Goal: Task Accomplishment & Management: Use online tool/utility

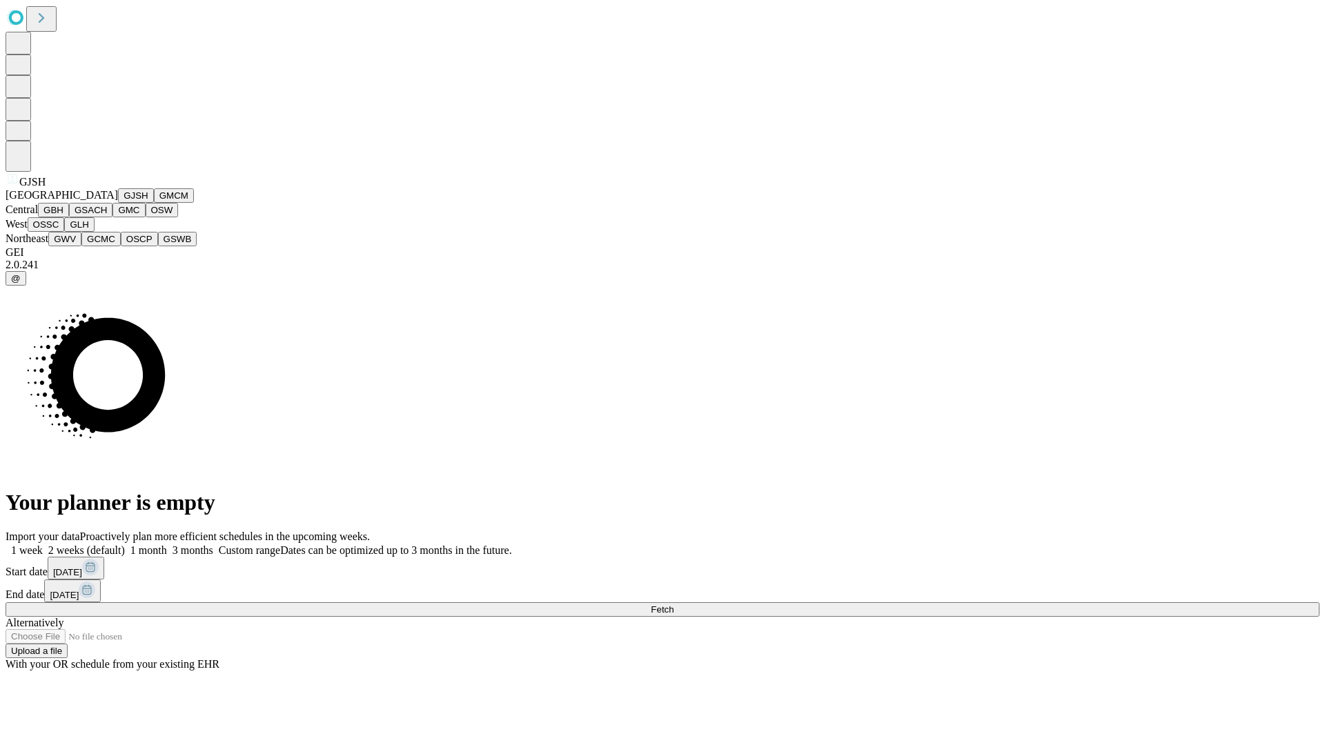
click at [118, 203] on button "GJSH" at bounding box center [136, 195] width 36 height 14
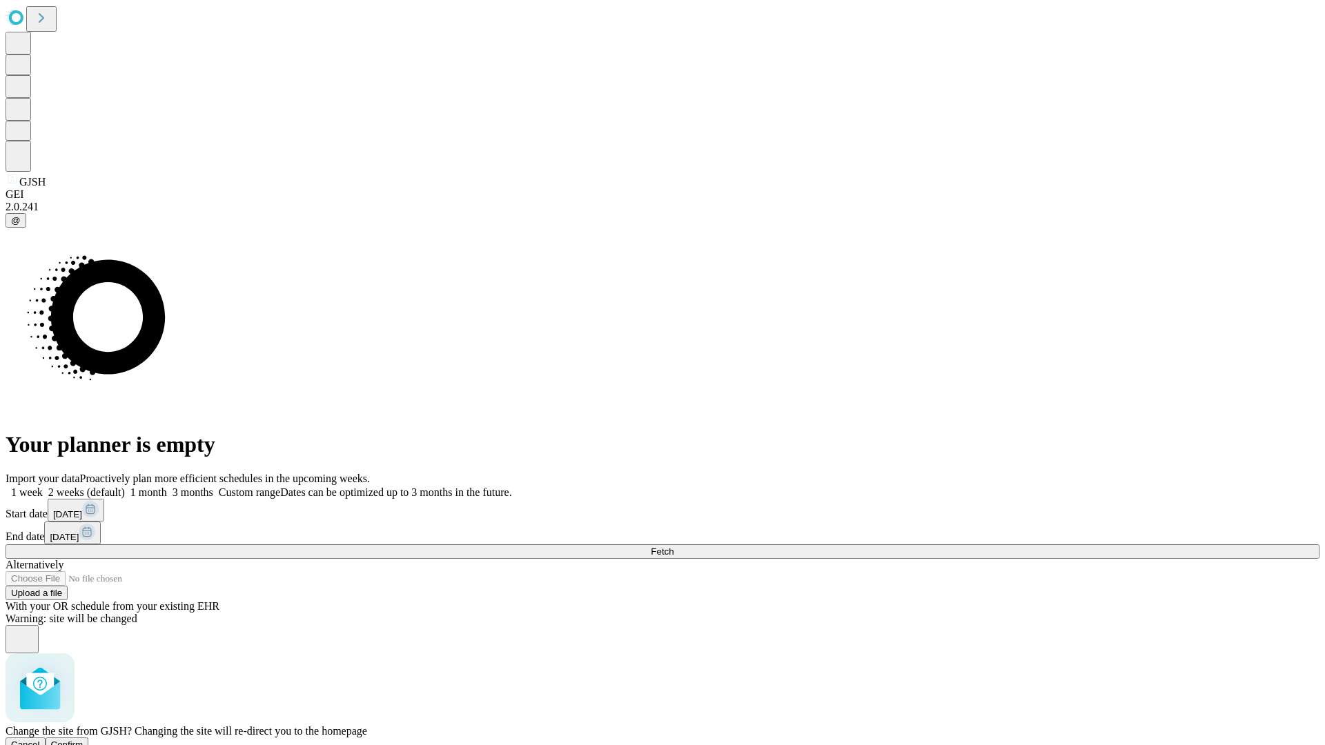
click at [83, 740] on span "Confirm" at bounding box center [67, 745] width 32 height 10
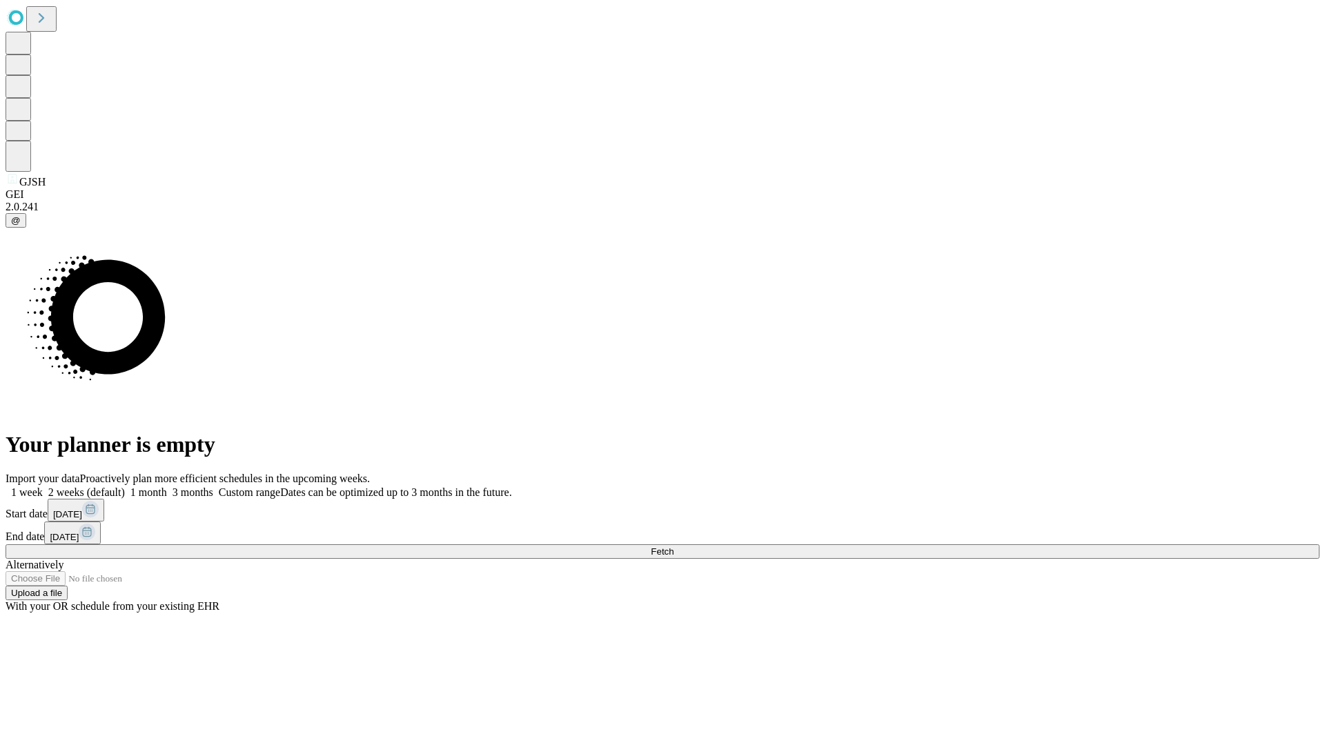
click at [167, 486] on label "1 month" at bounding box center [146, 492] width 42 height 12
click at [673, 546] on span "Fetch" at bounding box center [662, 551] width 23 height 10
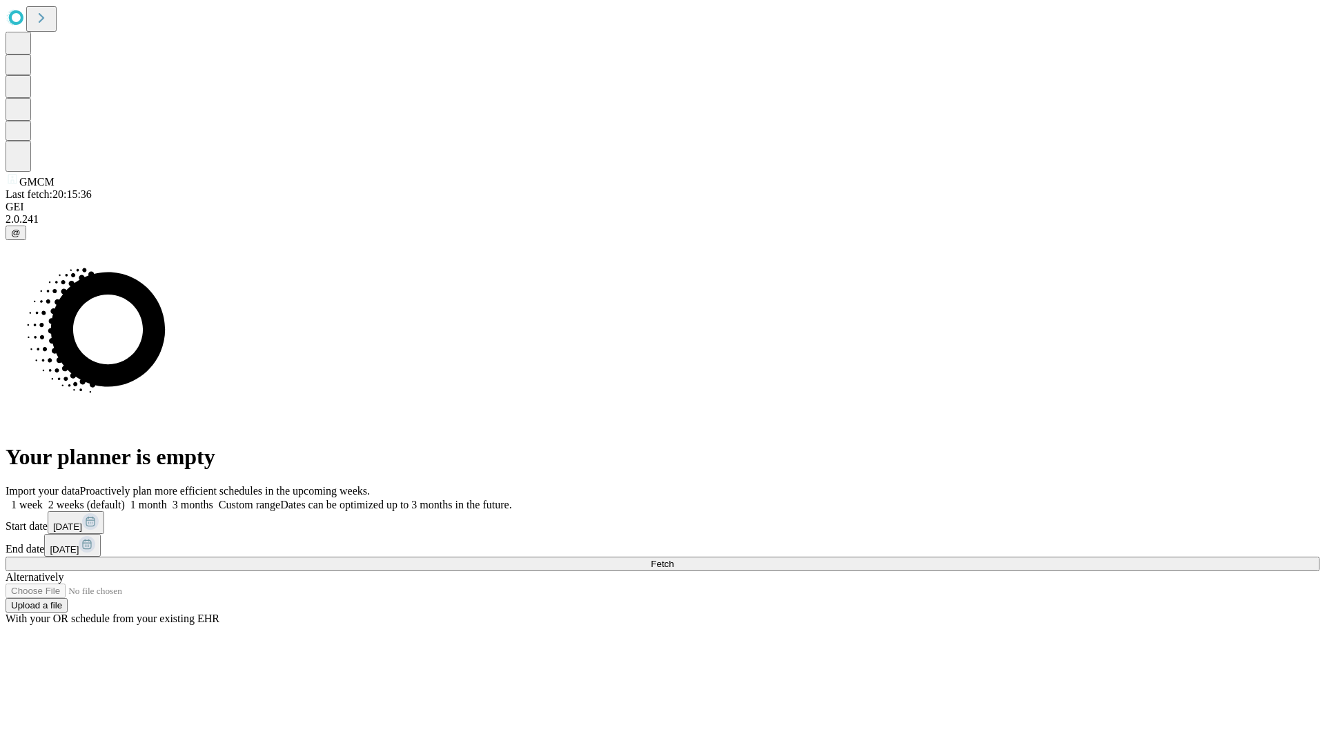
click at [167, 499] on label "1 month" at bounding box center [146, 505] width 42 height 12
click at [673, 559] on span "Fetch" at bounding box center [662, 564] width 23 height 10
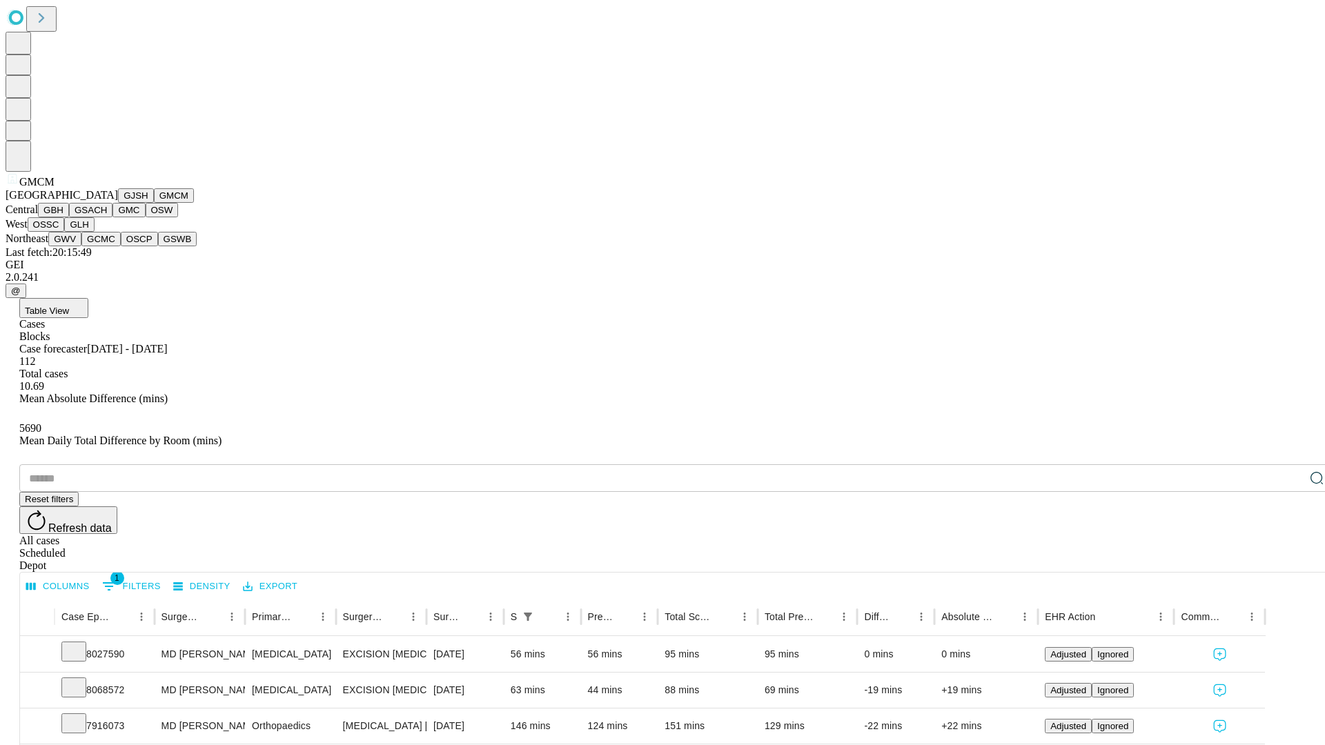
click at [69, 217] on button "GBH" at bounding box center [53, 210] width 31 height 14
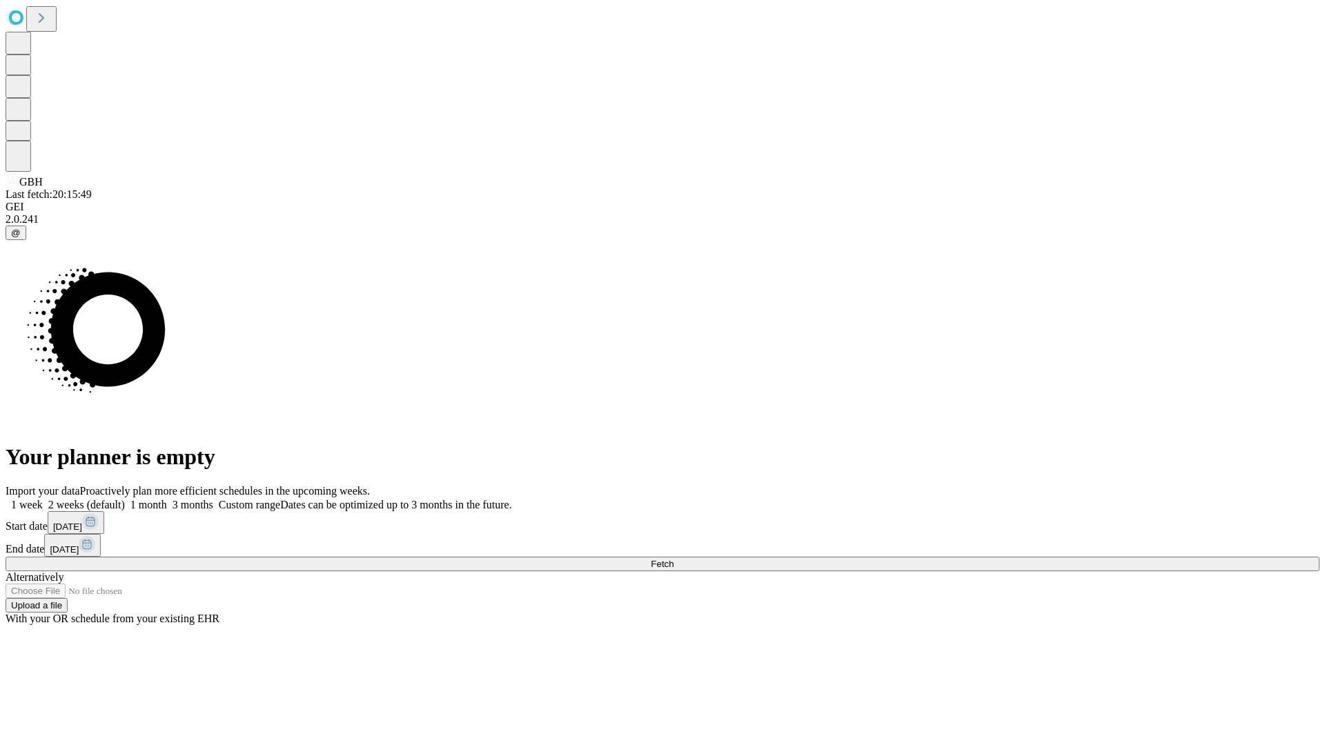
click at [167, 499] on label "1 month" at bounding box center [146, 505] width 42 height 12
click at [673, 559] on span "Fetch" at bounding box center [662, 564] width 23 height 10
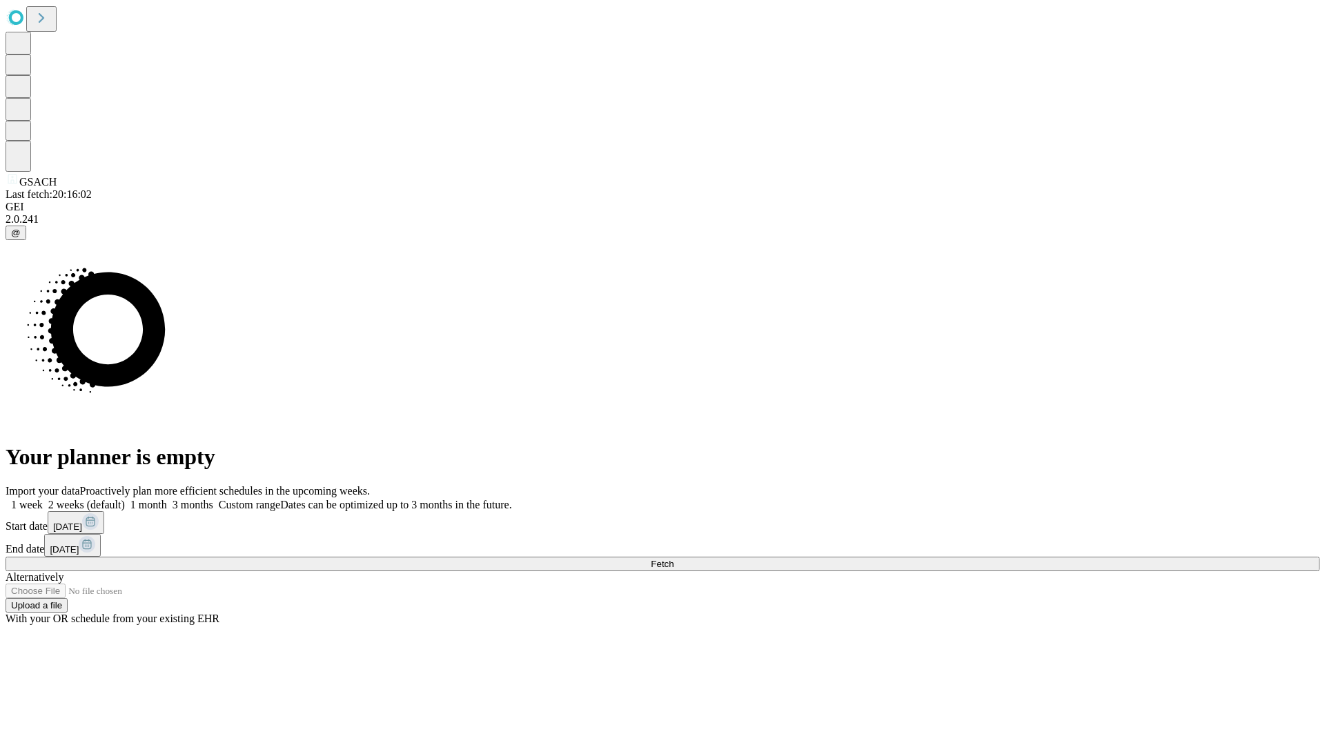
click at [167, 499] on label "1 month" at bounding box center [146, 505] width 42 height 12
click at [673, 559] on span "Fetch" at bounding box center [662, 564] width 23 height 10
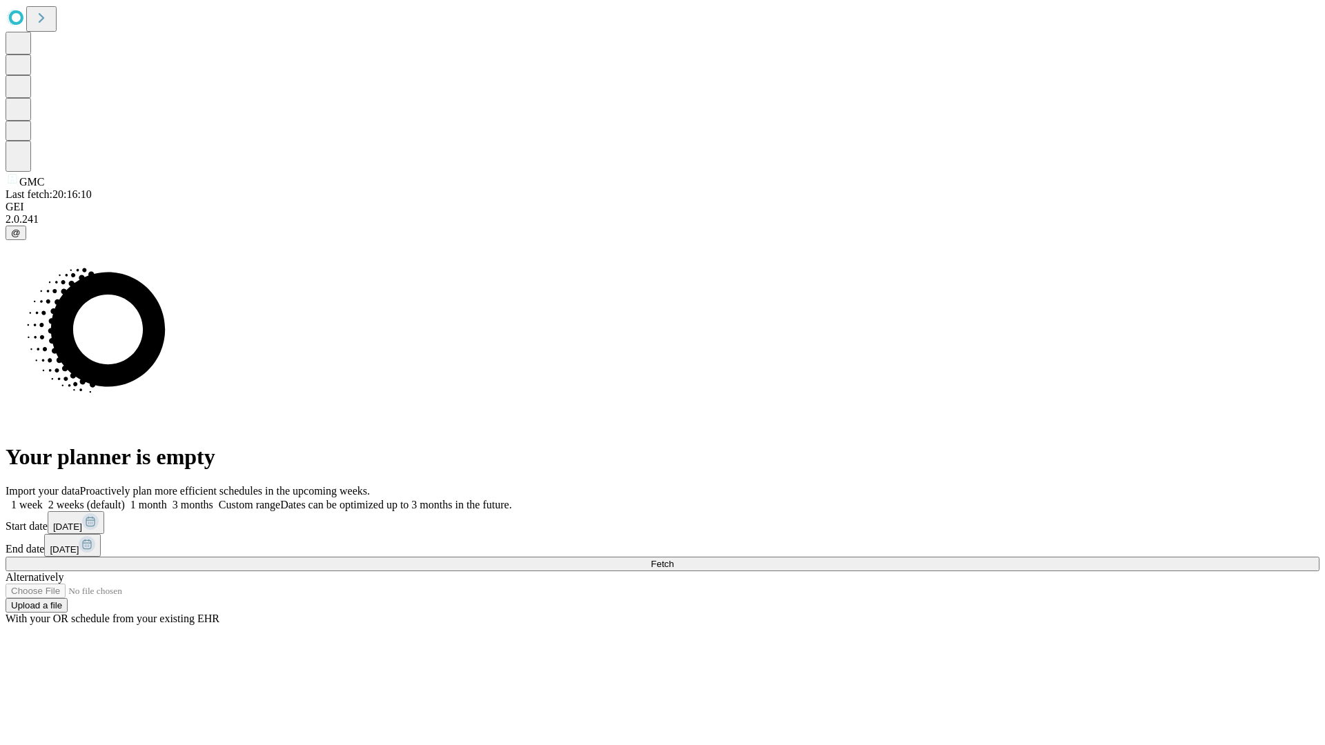
click at [167, 499] on label "1 month" at bounding box center [146, 505] width 42 height 12
click at [673, 559] on span "Fetch" at bounding box center [662, 564] width 23 height 10
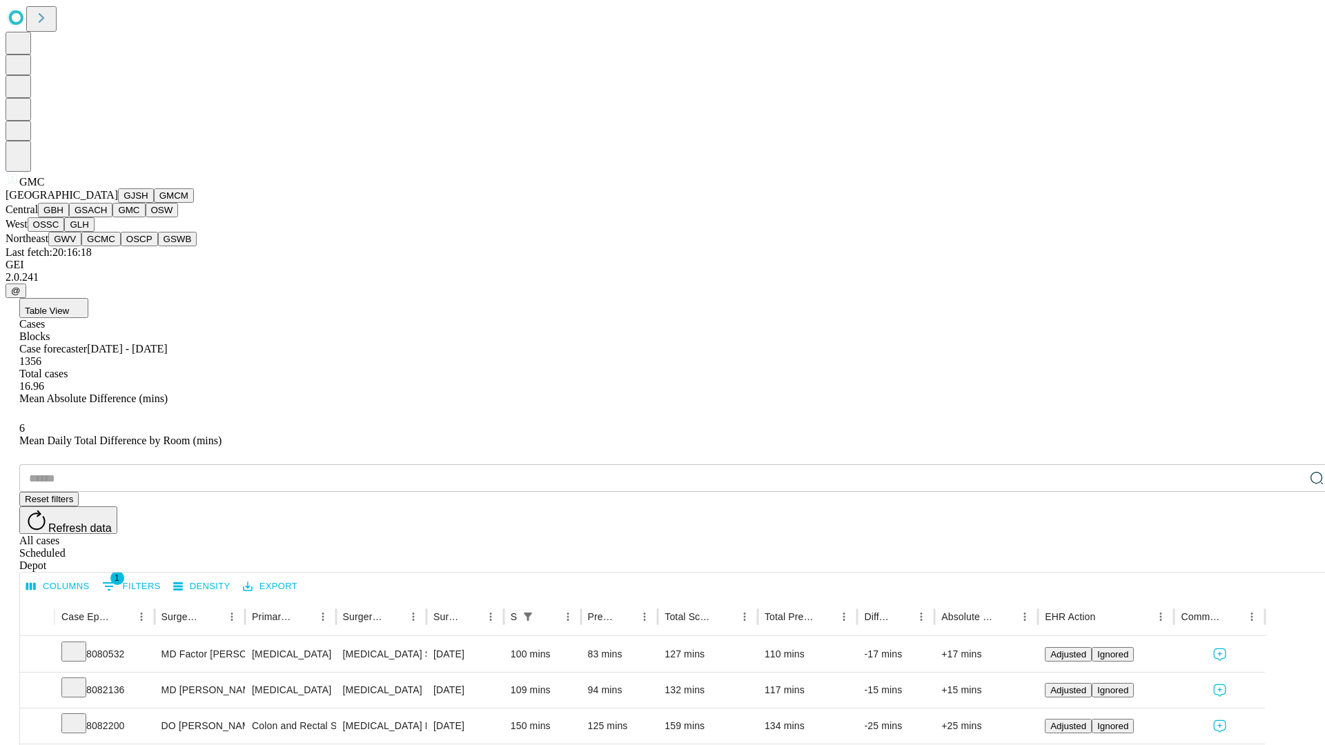
click at [146, 217] on button "OSW" at bounding box center [162, 210] width 33 height 14
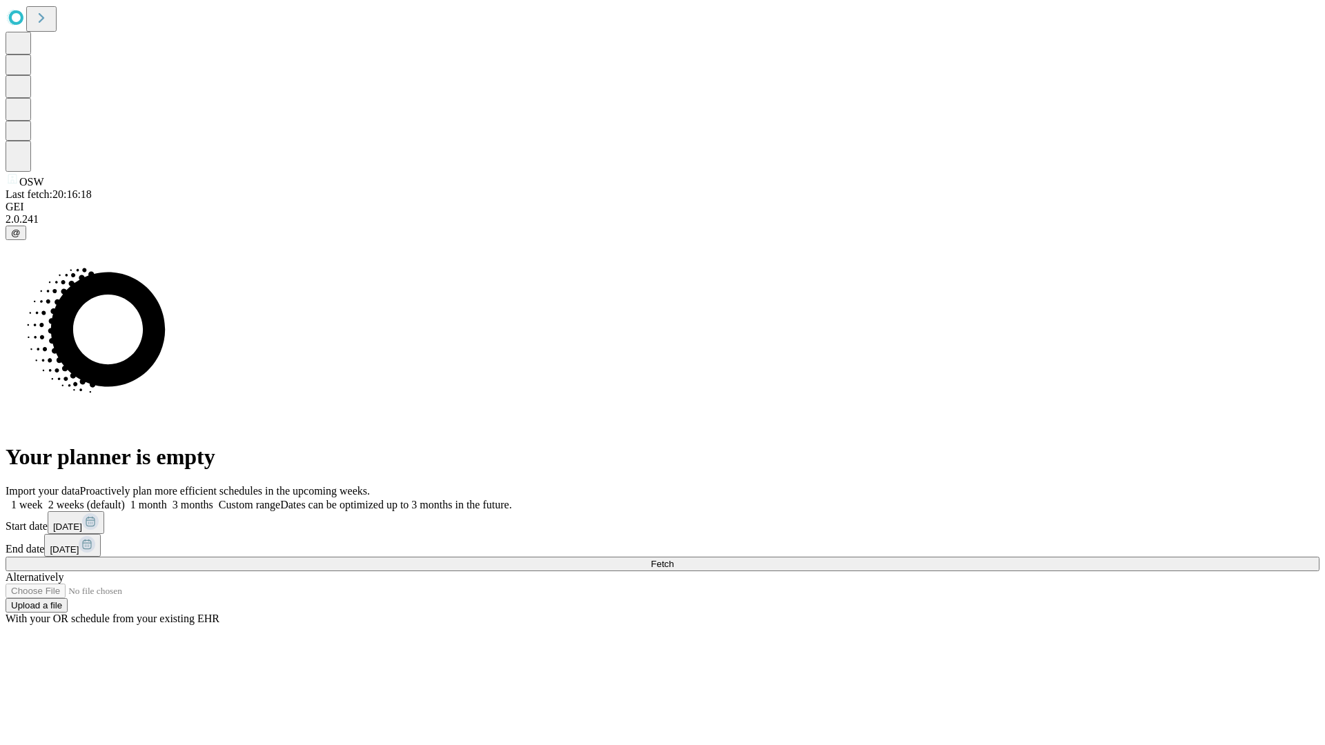
click at [167, 499] on label "1 month" at bounding box center [146, 505] width 42 height 12
click at [673, 559] on span "Fetch" at bounding box center [662, 564] width 23 height 10
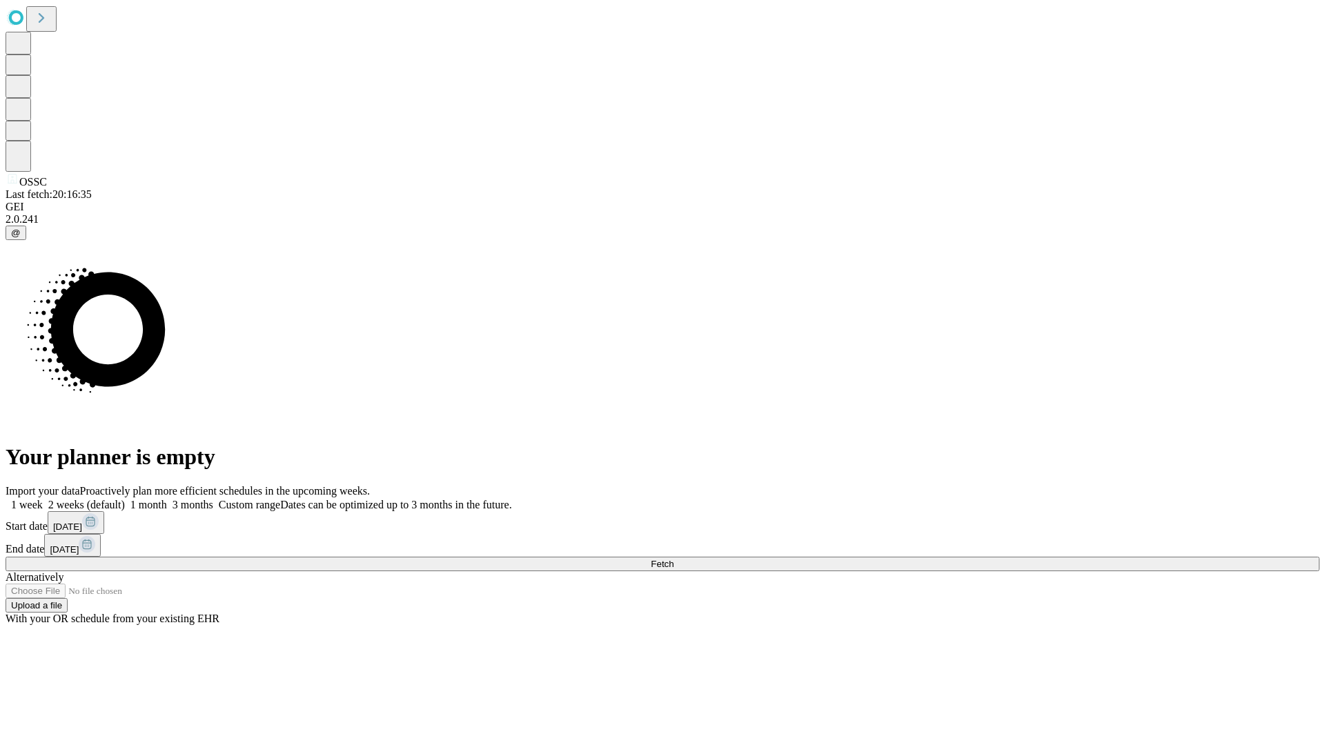
click at [167, 499] on label "1 month" at bounding box center [146, 505] width 42 height 12
click at [673, 559] on span "Fetch" at bounding box center [662, 564] width 23 height 10
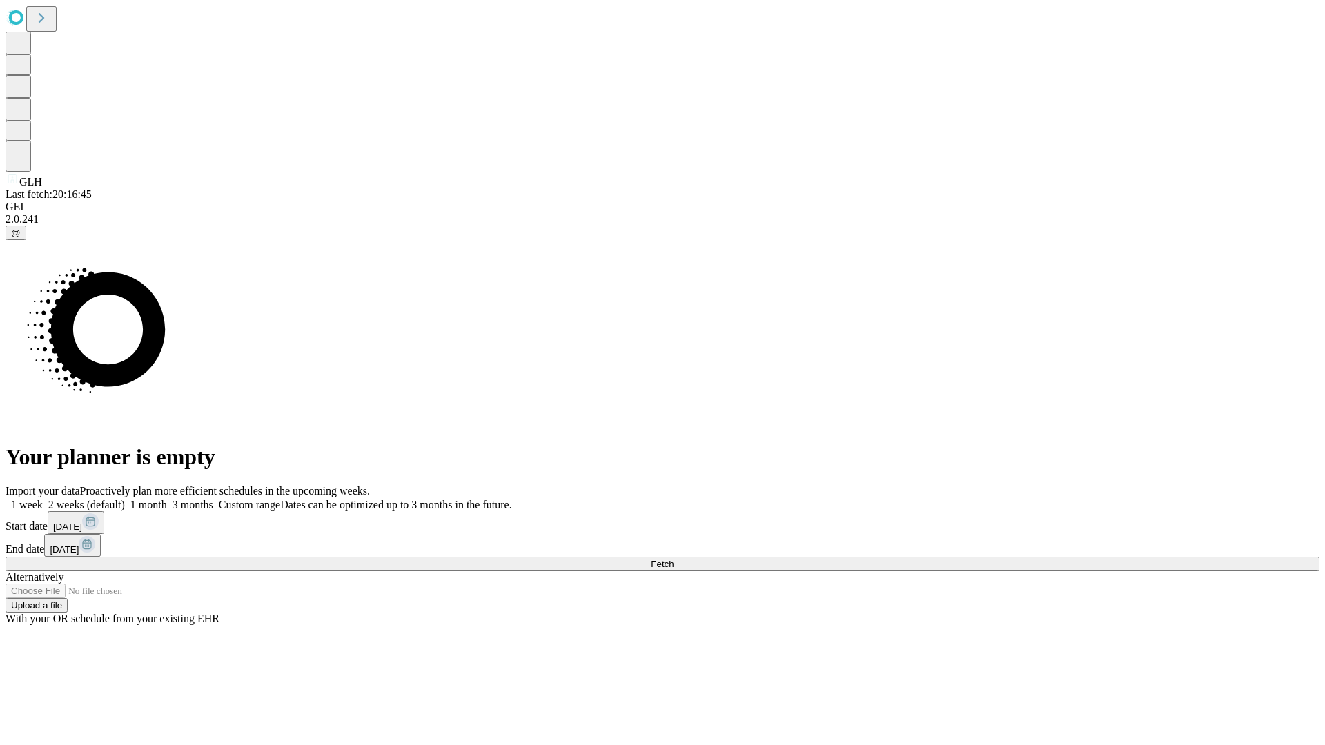
click at [167, 499] on label "1 month" at bounding box center [146, 505] width 42 height 12
click at [673, 559] on span "Fetch" at bounding box center [662, 564] width 23 height 10
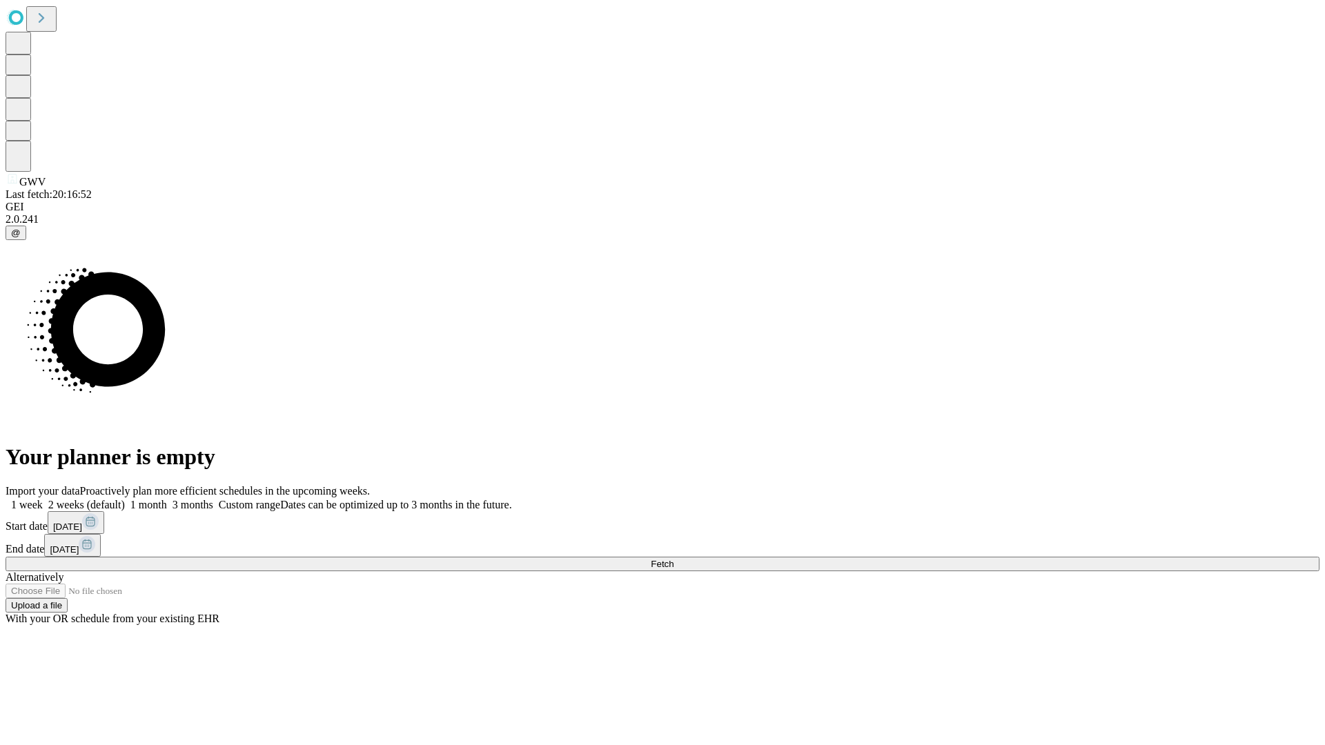
click at [167, 499] on label "1 month" at bounding box center [146, 505] width 42 height 12
click at [673, 559] on span "Fetch" at bounding box center [662, 564] width 23 height 10
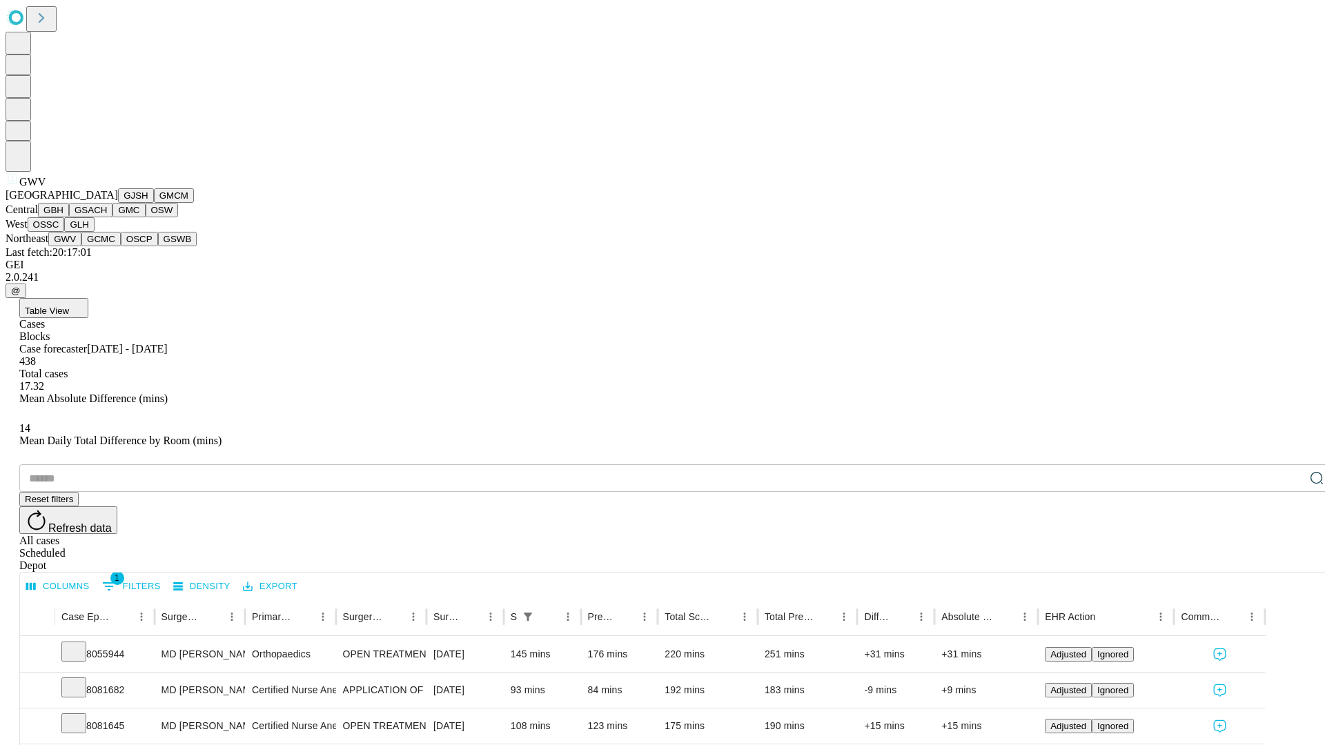
click at [107, 246] on button "GCMC" at bounding box center [100, 239] width 39 height 14
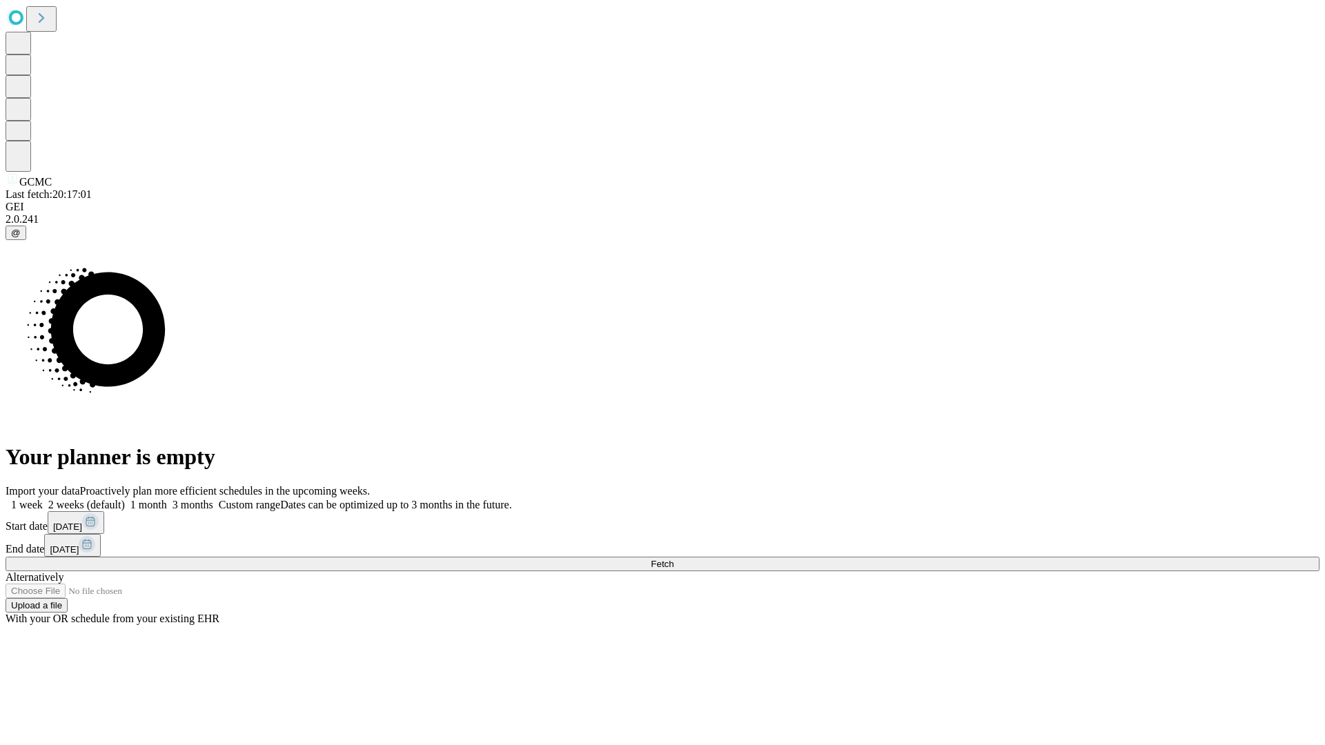
click at [167, 499] on label "1 month" at bounding box center [146, 505] width 42 height 12
click at [673, 559] on span "Fetch" at bounding box center [662, 564] width 23 height 10
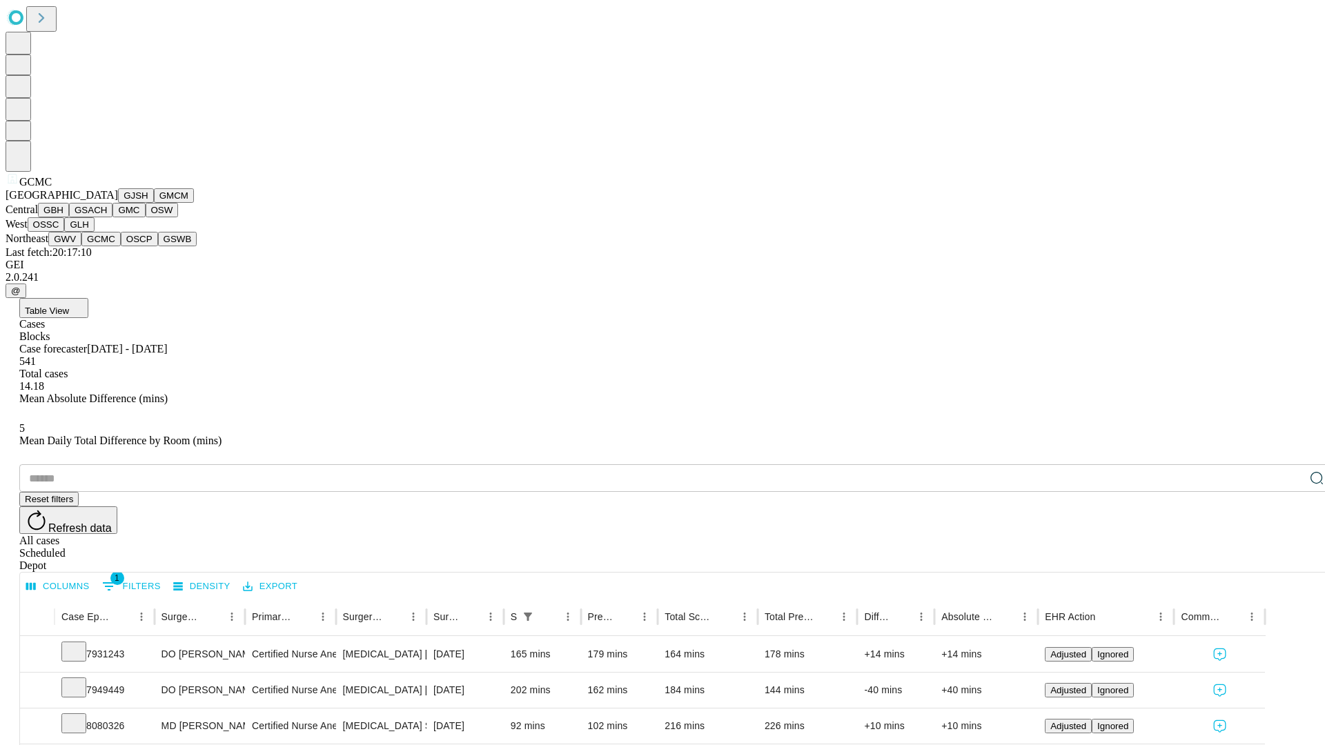
click at [121, 246] on button "OSCP" at bounding box center [139, 239] width 37 height 14
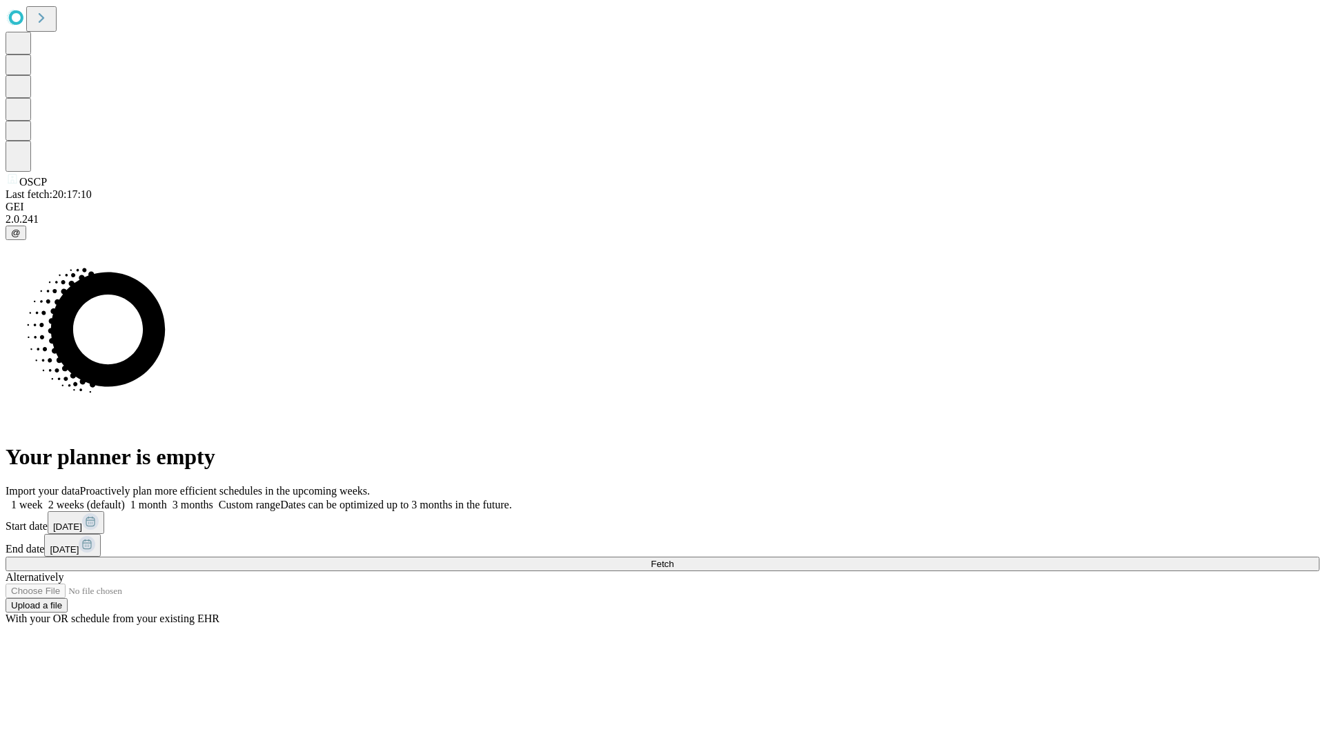
click at [167, 499] on label "1 month" at bounding box center [146, 505] width 42 height 12
click at [673, 559] on span "Fetch" at bounding box center [662, 564] width 23 height 10
click at [167, 499] on label "1 month" at bounding box center [146, 505] width 42 height 12
click at [673, 559] on span "Fetch" at bounding box center [662, 564] width 23 height 10
